Goal: Book appointment/travel/reservation

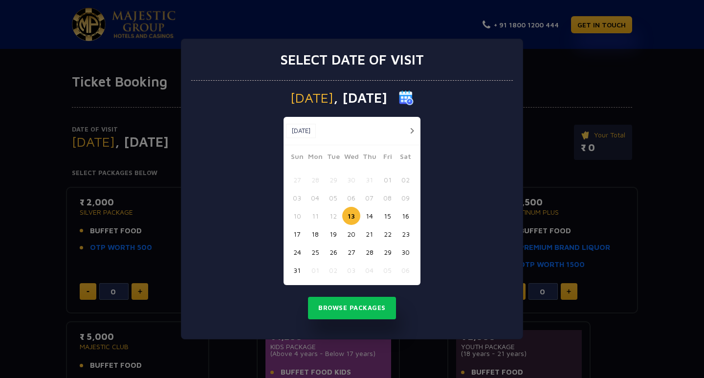
click at [369, 220] on button "14" at bounding box center [369, 216] width 18 height 18
click at [342, 298] on button "Browse Packages" at bounding box center [352, 308] width 88 height 22
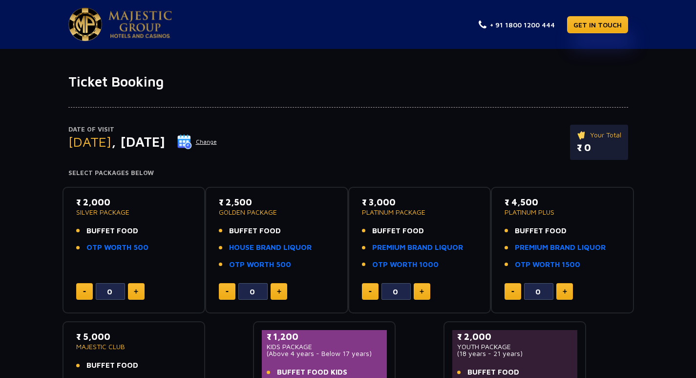
click at [29, 215] on div "Date of Visit [DATE] Change Your Total ₹ 0 Select Packages Below ₹ 2,000 SILVER…" at bounding box center [348, 264] width 696 height 348
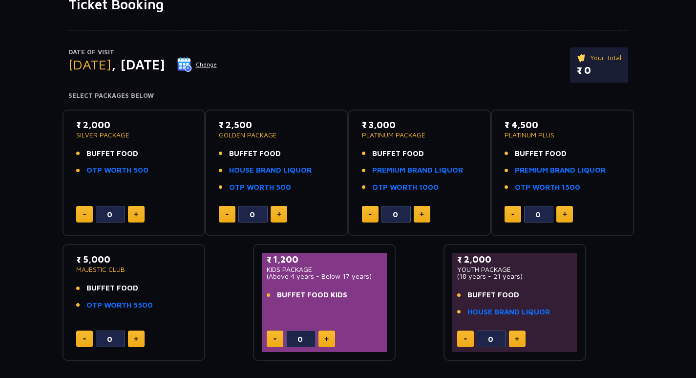
scroll to position [78, 0]
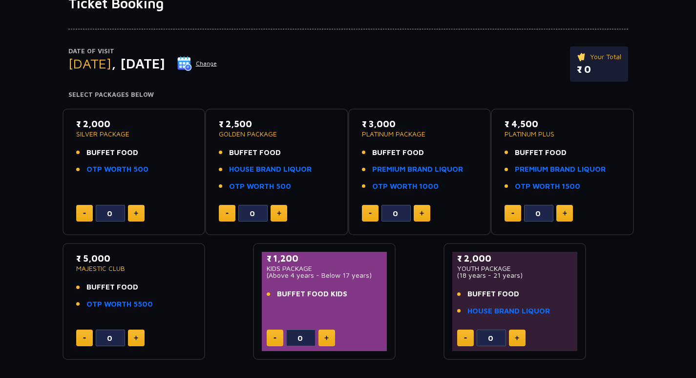
click at [217, 64] on button "Change" at bounding box center [197, 64] width 41 height 16
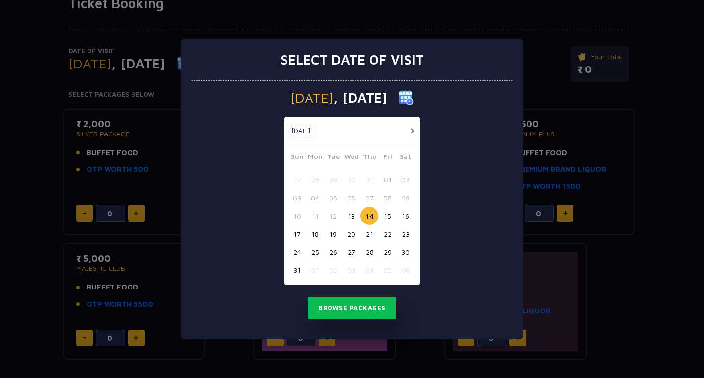
click at [383, 216] on button "15" at bounding box center [387, 216] width 18 height 18
click at [346, 307] on button "Browse Packages" at bounding box center [352, 308] width 88 height 22
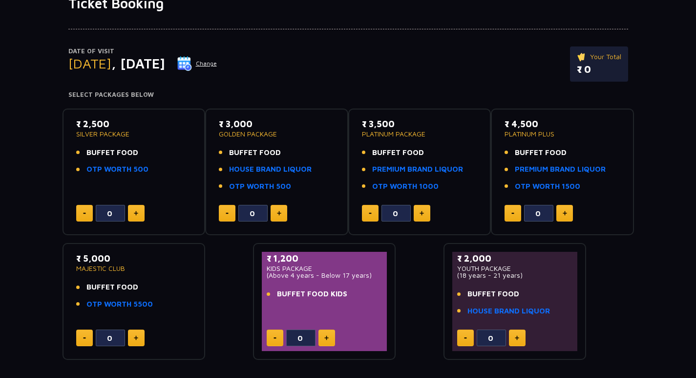
click at [217, 60] on button "Change" at bounding box center [197, 64] width 41 height 16
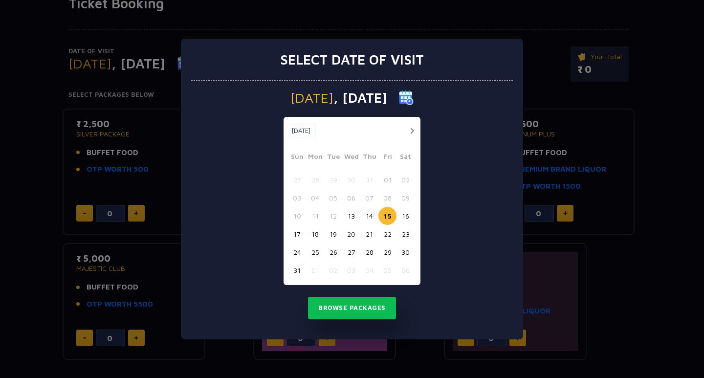
click at [368, 212] on button "14" at bounding box center [369, 216] width 18 height 18
click at [361, 305] on button "Browse Packages" at bounding box center [352, 308] width 88 height 22
